Goal: Find contact information: Find contact information

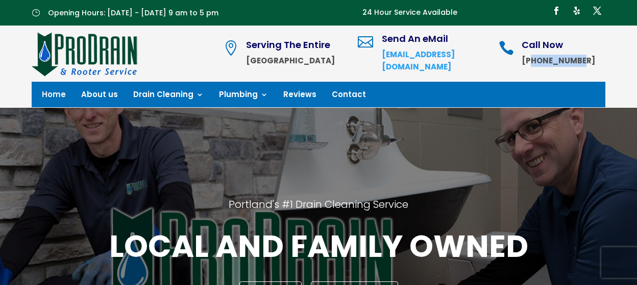
drag, startPoint x: 546, startPoint y: 57, endPoint x: 600, endPoint y: 56, distance: 54.1
click at [600, 56] on div " Call Now 503-533-0430" at bounding box center [552, 53] width 107 height 27
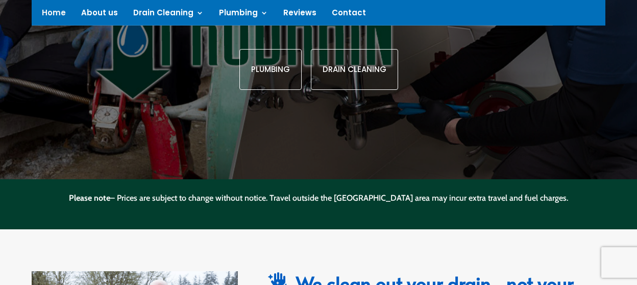
scroll to position [161, 0]
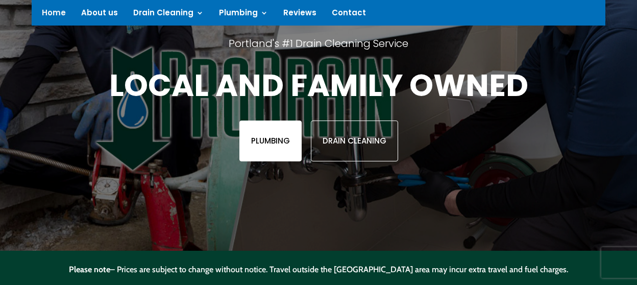
click at [274, 143] on link "Plumbing" at bounding box center [271, 141] width 62 height 41
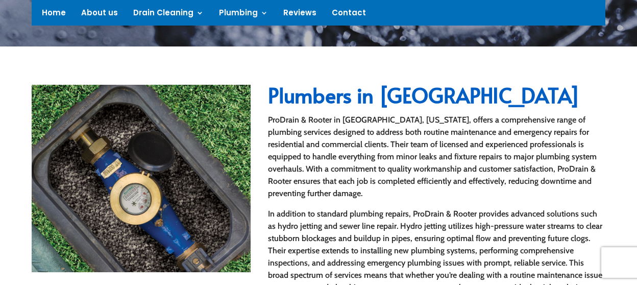
scroll to position [322, 0]
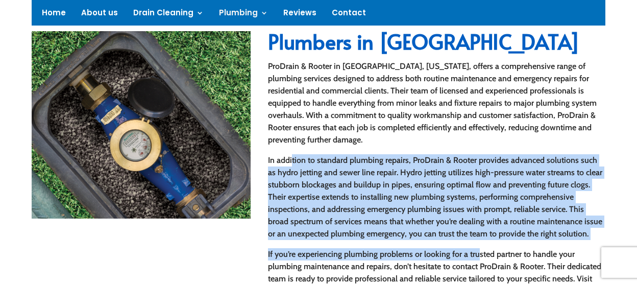
drag, startPoint x: 293, startPoint y: 162, endPoint x: 480, endPoint y: 249, distance: 206.3
click at [480, 249] on div "ProDrain & Rooter in [GEOGRAPHIC_DATA], [US_STATE], offers a comprehensive rang…" at bounding box center [436, 184] width 337 height 249
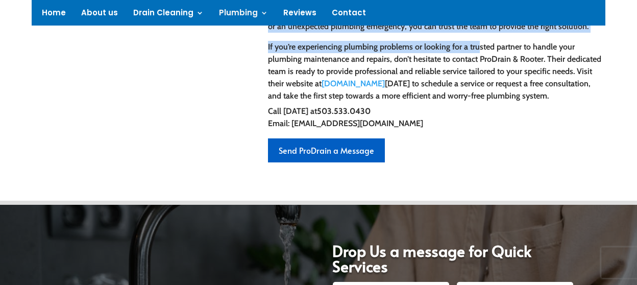
scroll to position [538, 0]
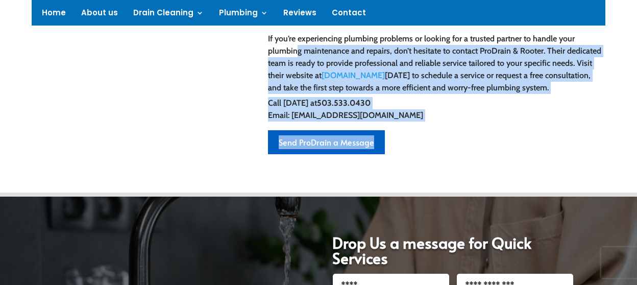
drag, startPoint x: 296, startPoint y: 51, endPoint x: 461, endPoint y: 126, distance: 181.4
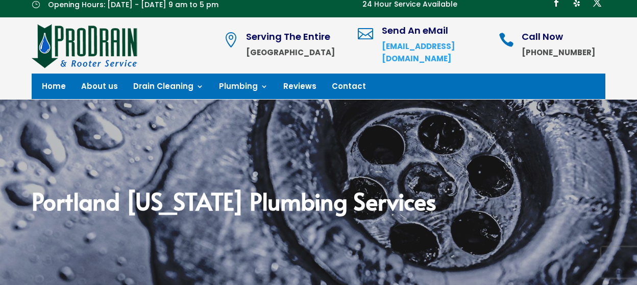
scroll to position [0, 0]
